Goal: Use online tool/utility: Utilize a website feature to perform a specific function

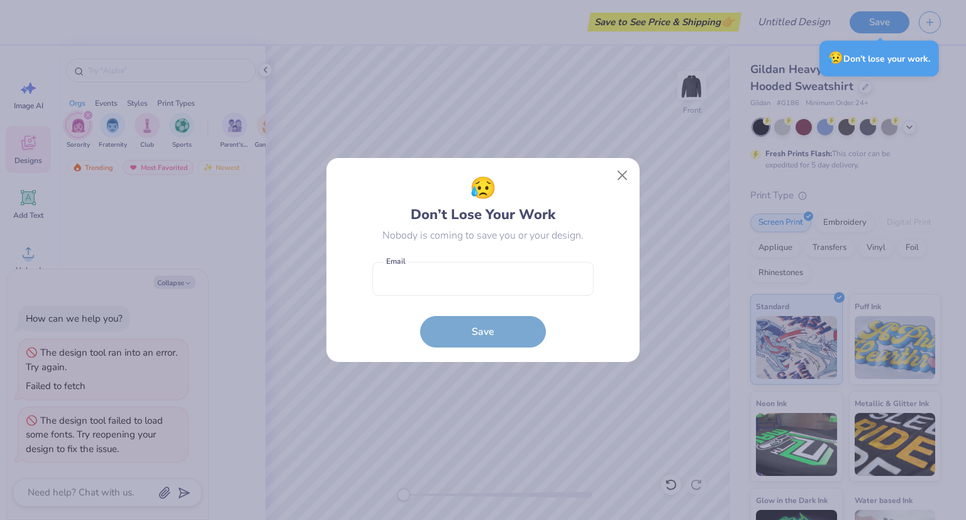
scroll to position [1607, 0]
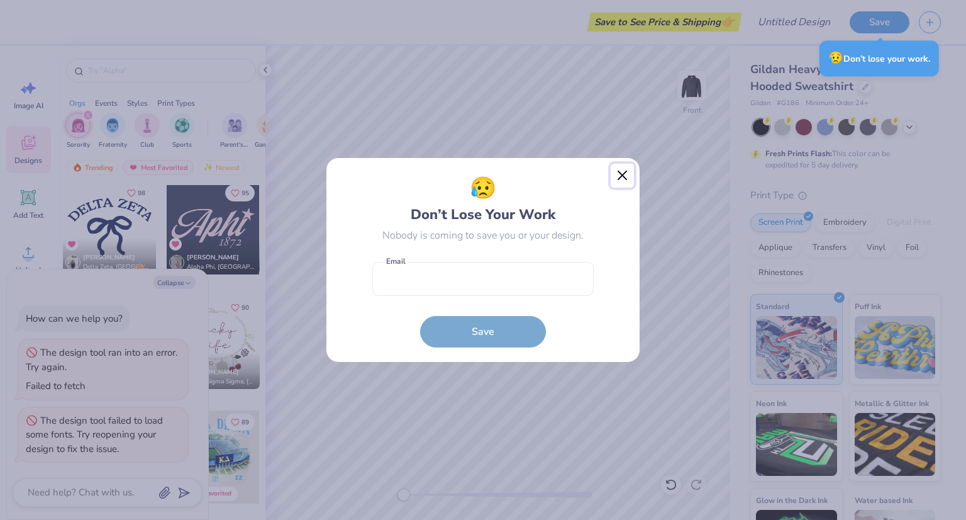
click at [618, 171] on button "Close" at bounding box center [623, 176] width 24 height 24
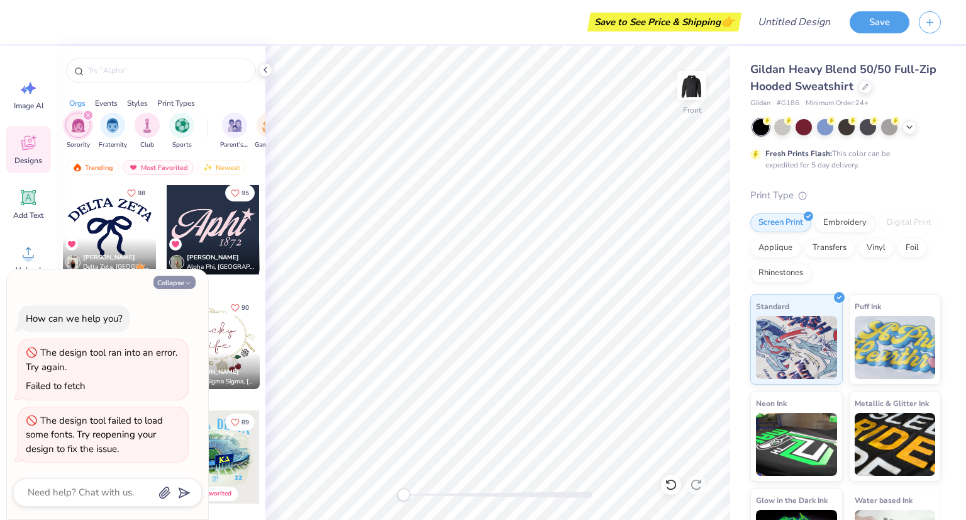
click at [172, 285] on button "Collapse" at bounding box center [174, 282] width 42 height 13
type textarea "x"
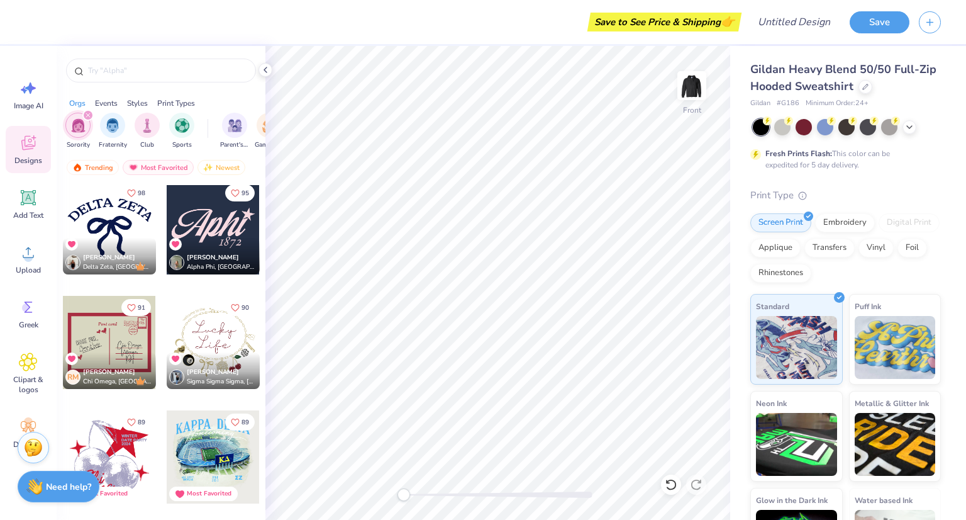
click at [211, 232] on div at bounding box center [213, 227] width 93 height 93
type input "12.28"
type input "6.12"
type input "11.11"
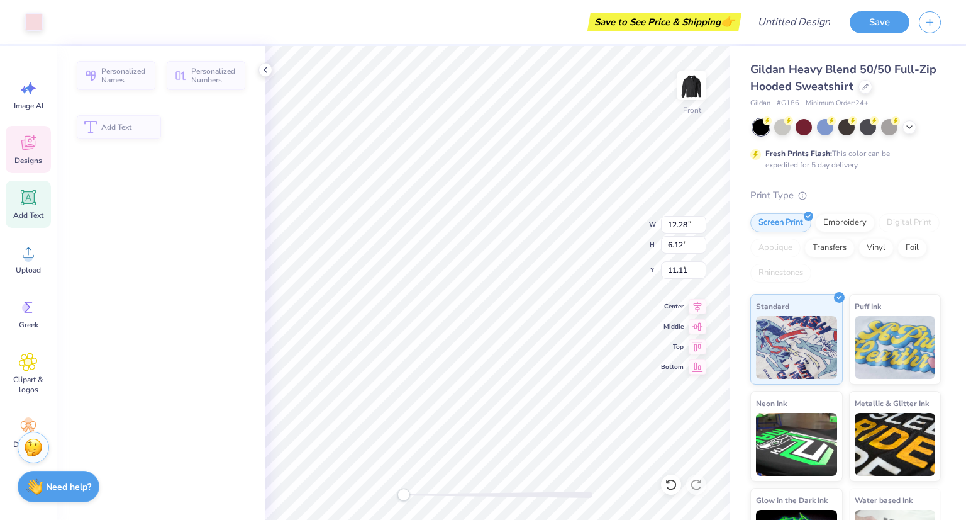
type input "11.67"
type input "4.97"
type input "8.36"
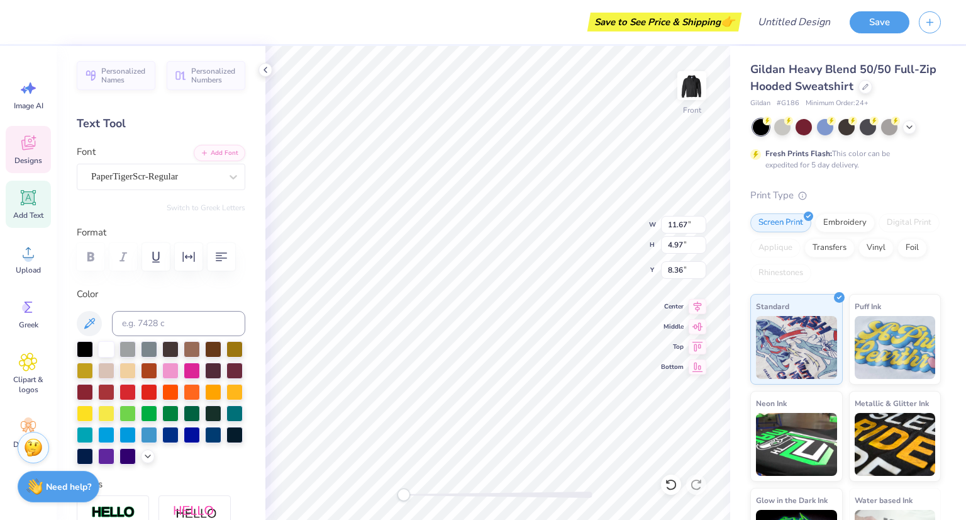
scroll to position [10, 2]
type textarea "A"
type textarea "aKDPhi"
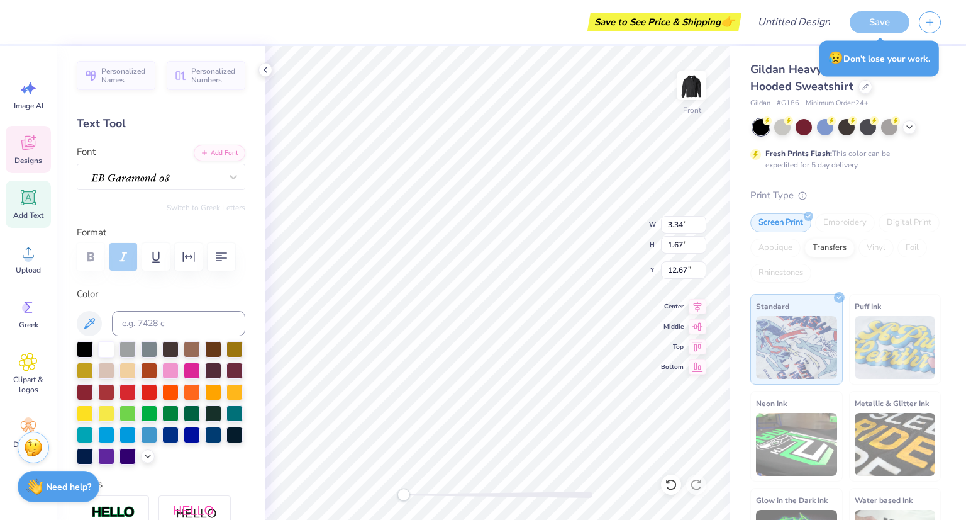
scroll to position [10, 1]
type textarea "1990"
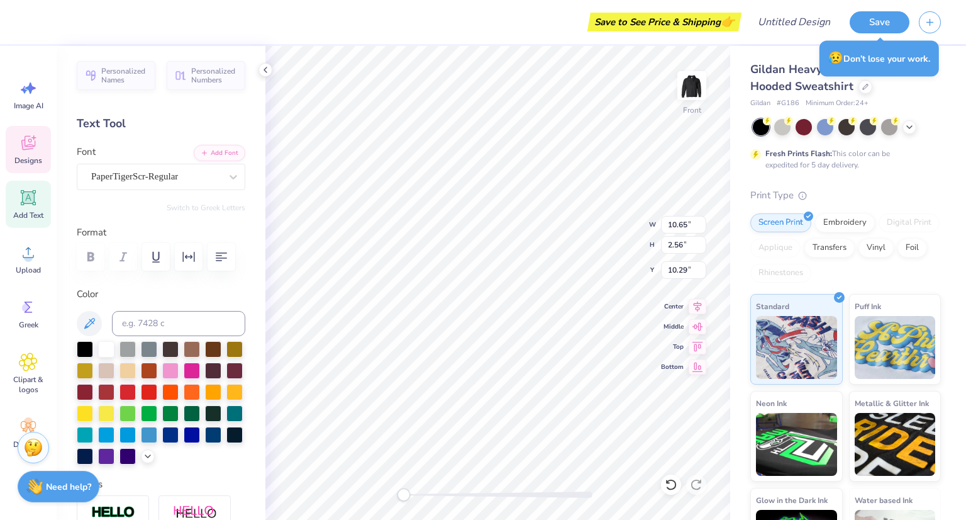
type input "10.65"
type input "2.56"
type input "10.29"
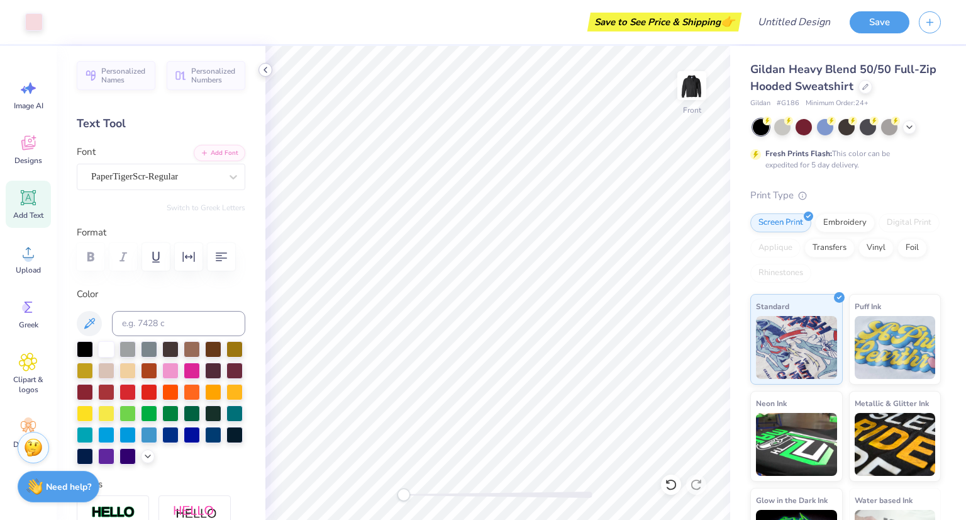
click at [265, 64] on div at bounding box center [266, 70] width 14 height 14
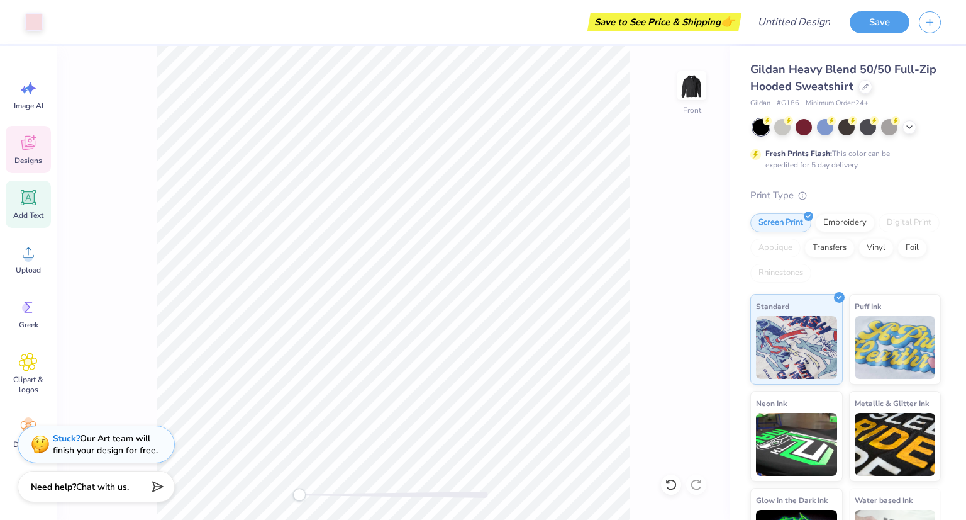
click at [25, 165] on span "Designs" at bounding box center [28, 160] width 28 height 10
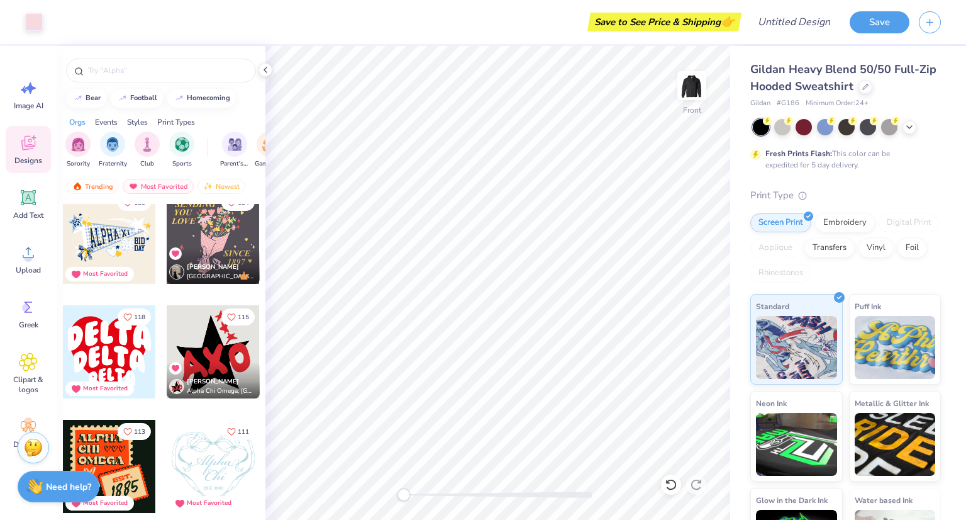
scroll to position [996, 0]
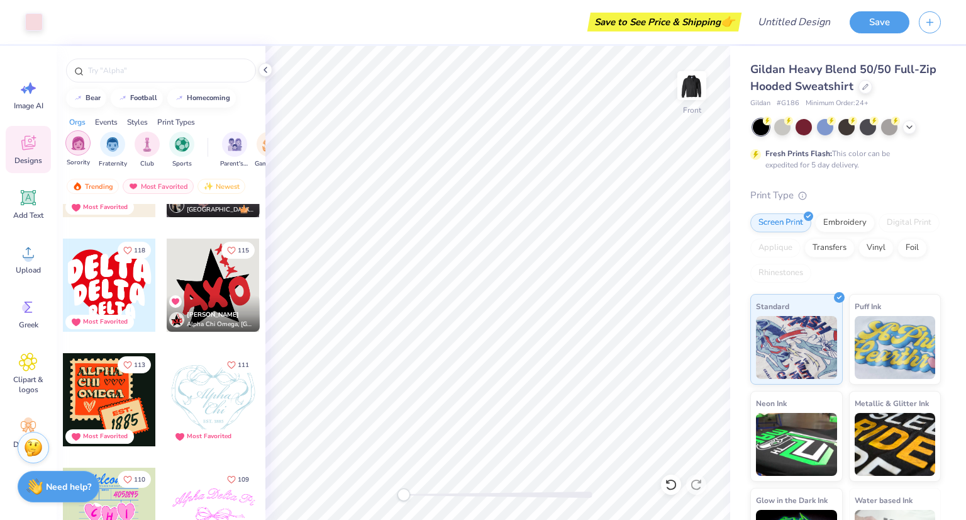
click at [77, 142] on img "filter for Sorority" at bounding box center [78, 143] width 14 height 14
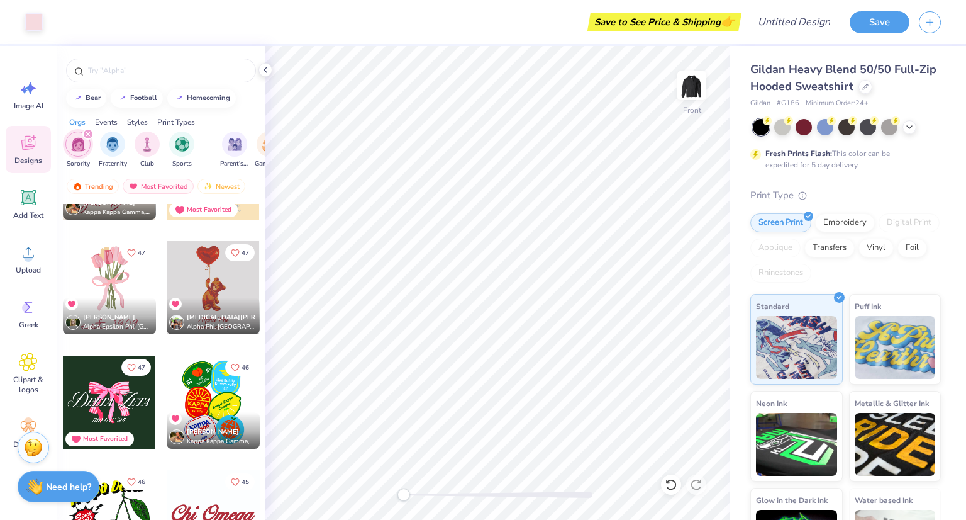
scroll to position [5344, 0]
